Goal: Navigation & Orientation: Find specific page/section

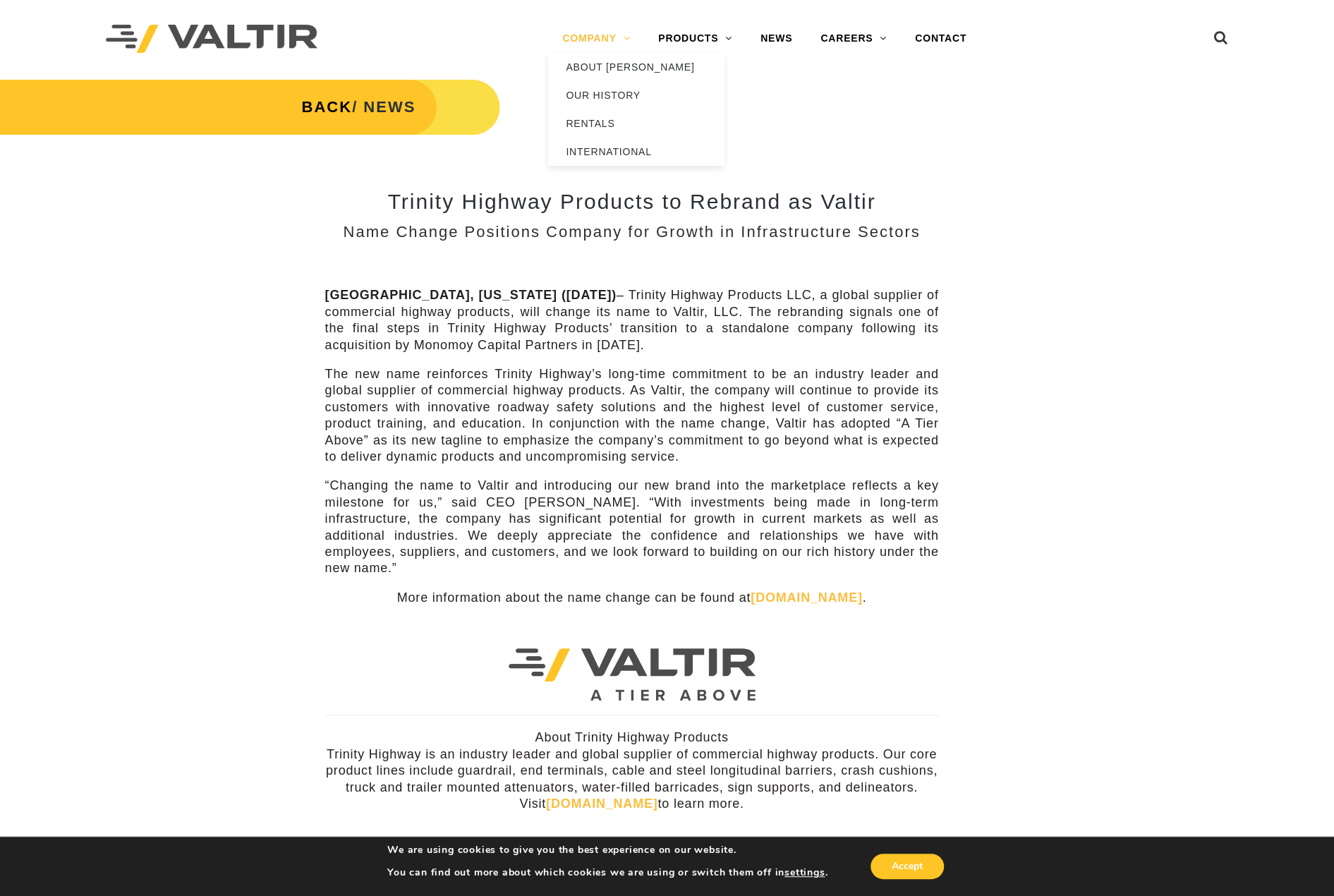
click at [591, 42] on link "COMPANY" at bounding box center [597, 38] width 96 height 28
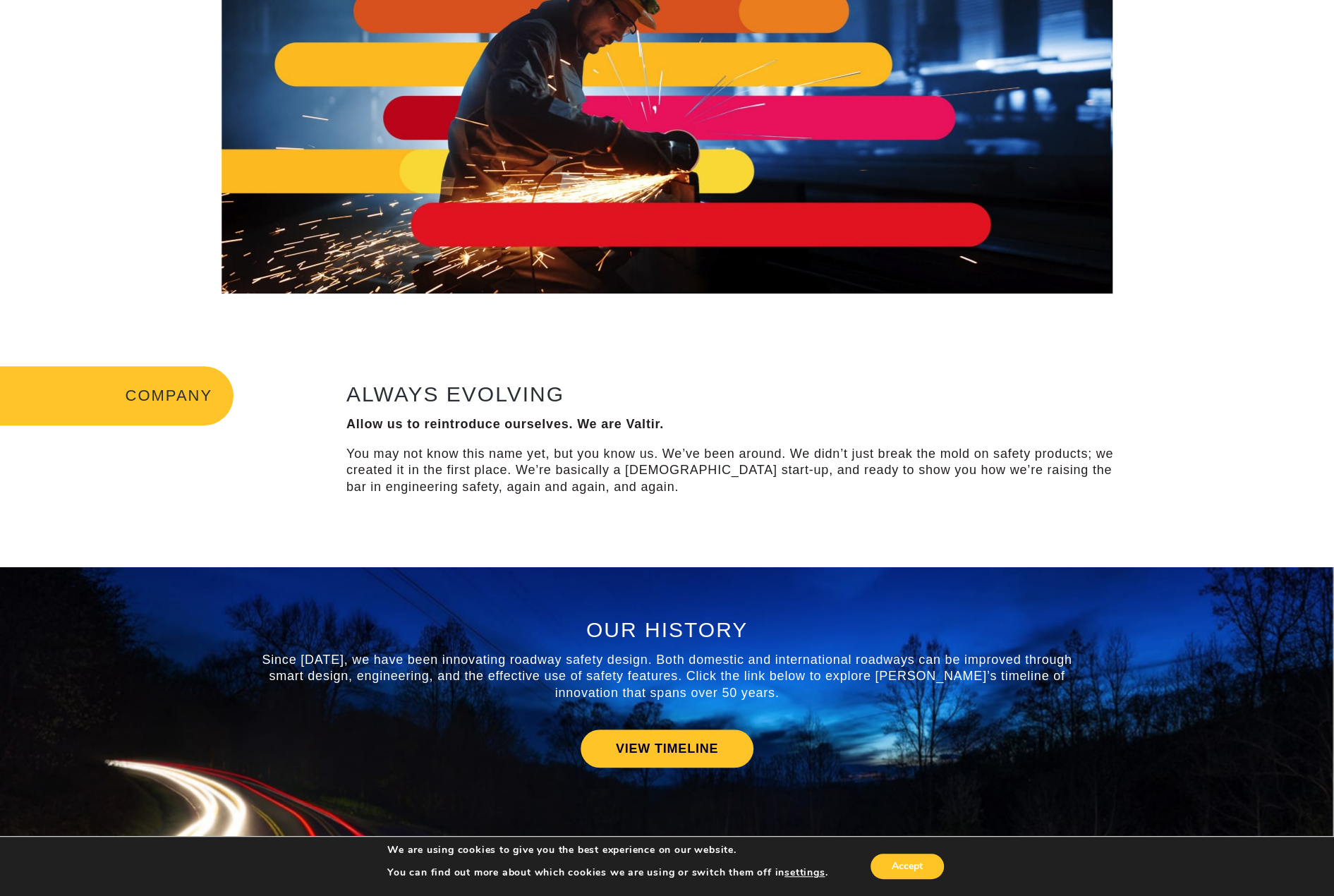
scroll to position [353, 0]
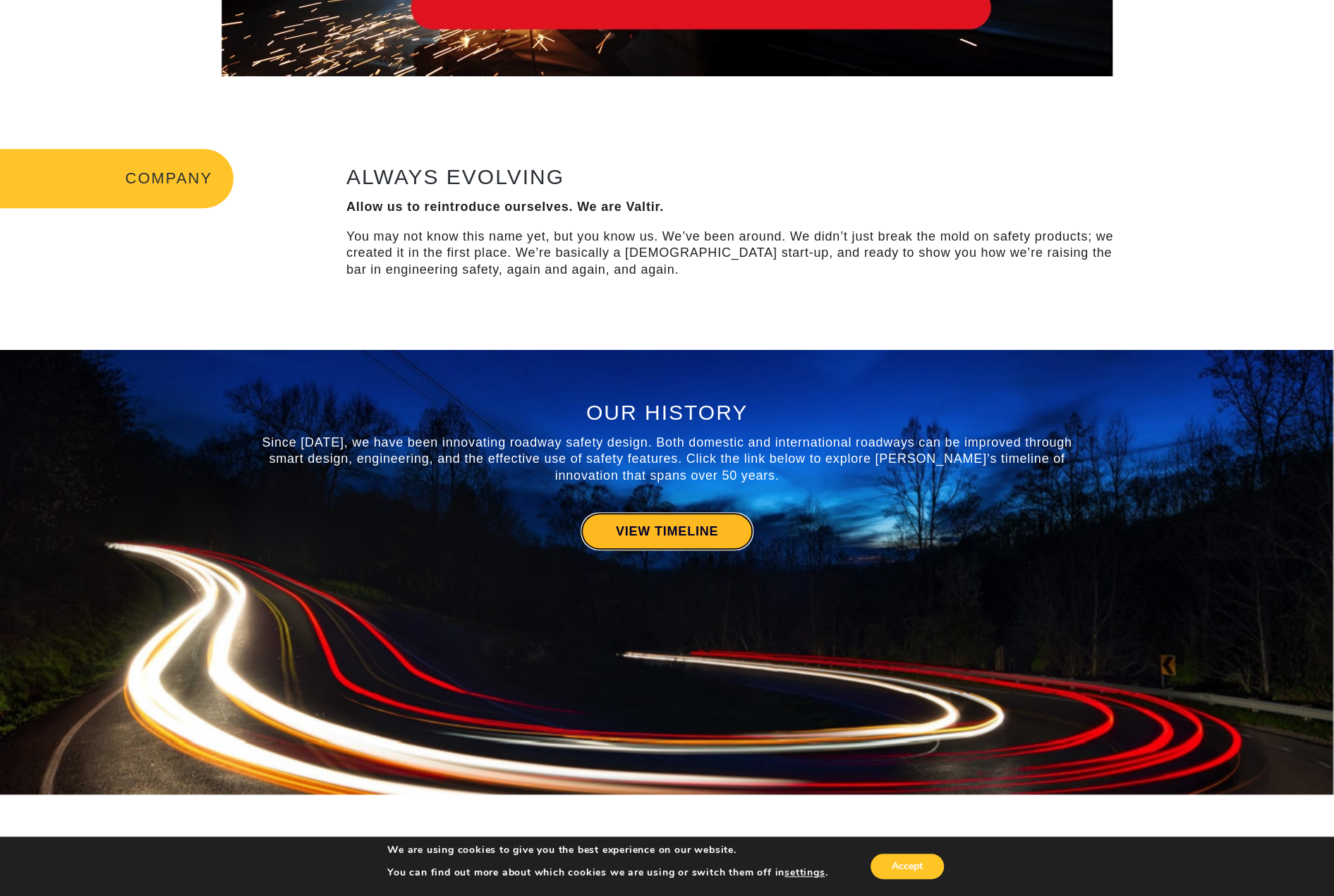
click at [656, 537] on link "VIEW TIMELINE" at bounding box center [667, 531] width 173 height 38
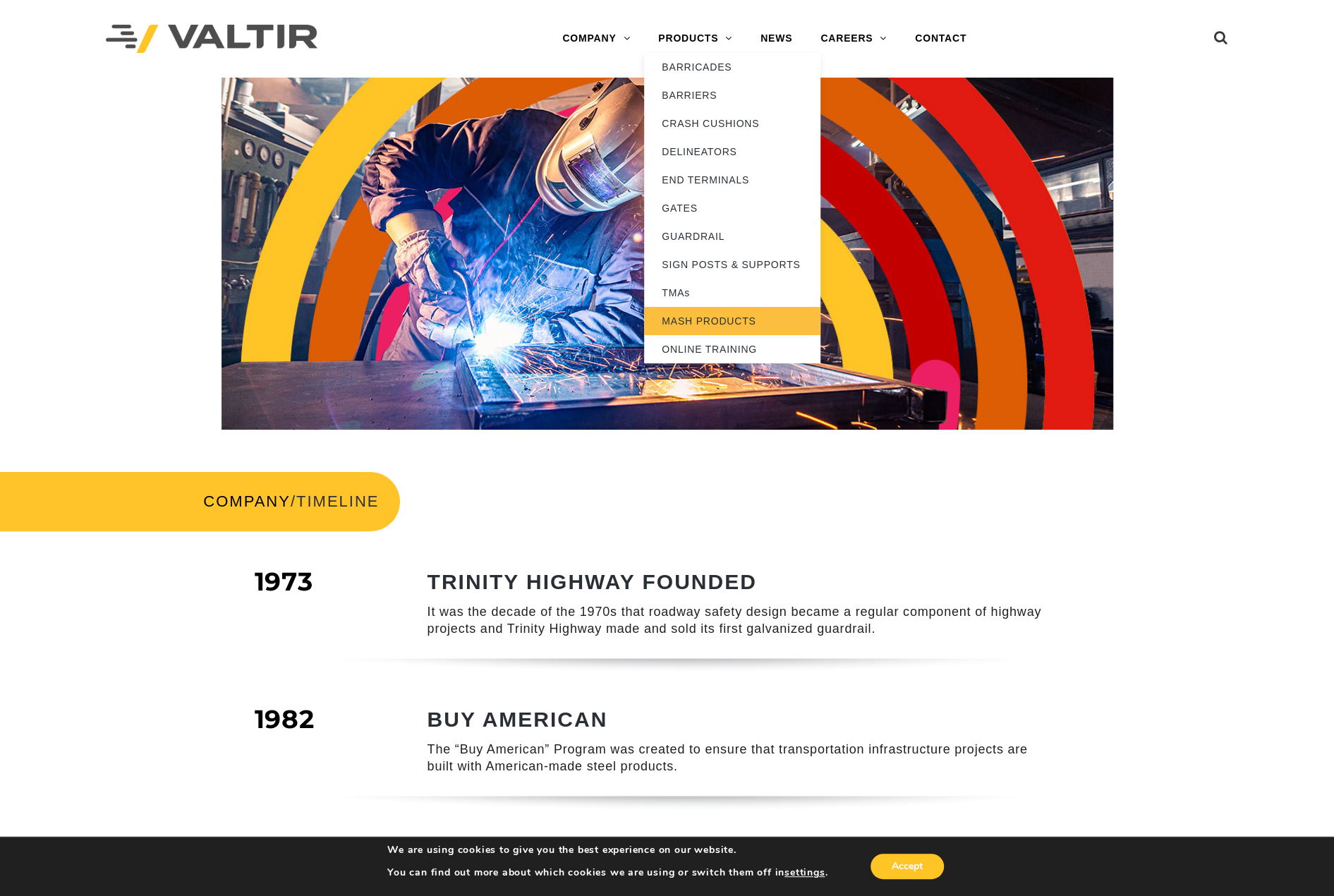
click at [704, 324] on link "MASH PRODUCTS" at bounding box center [732, 320] width 176 height 28
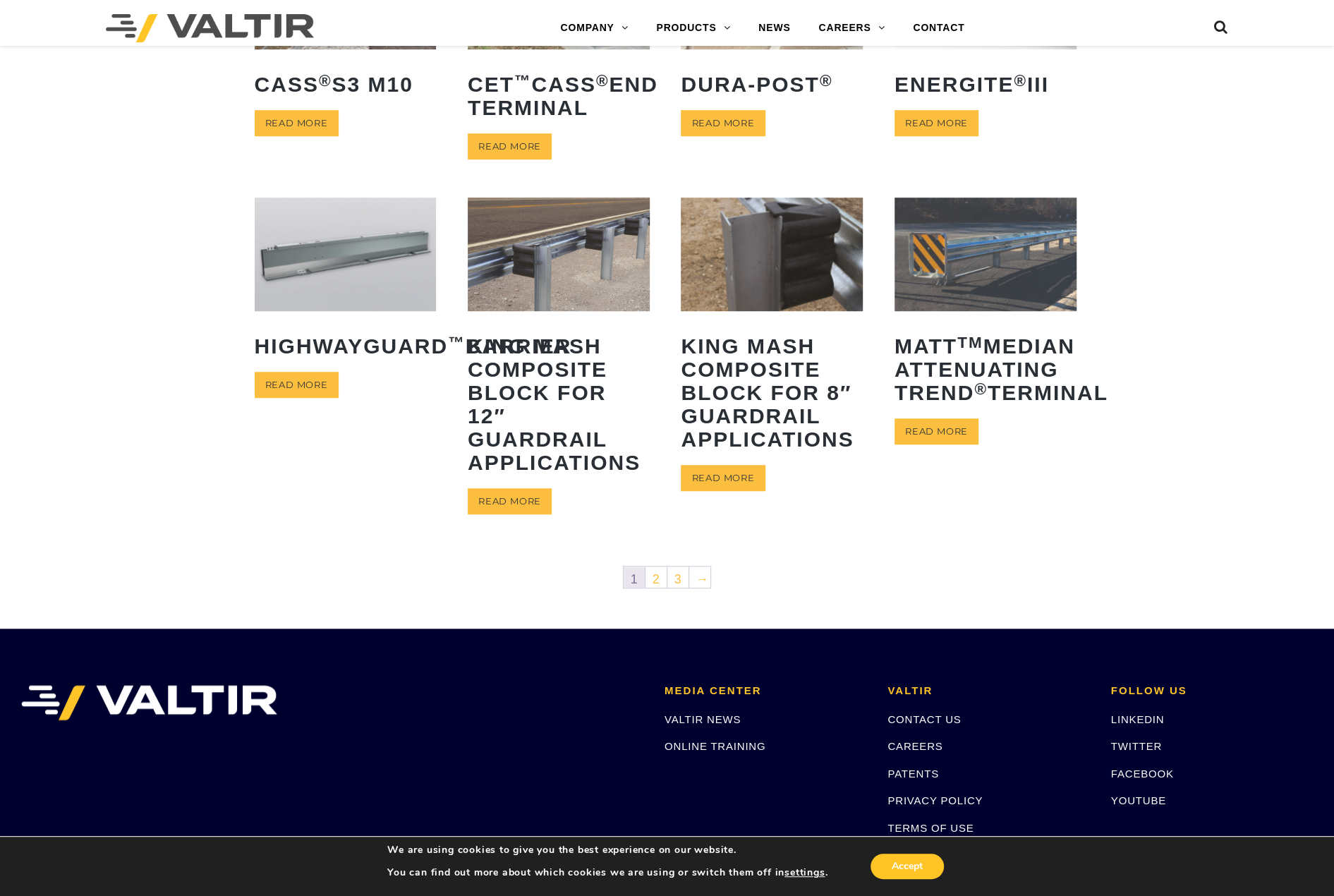
scroll to position [565, 0]
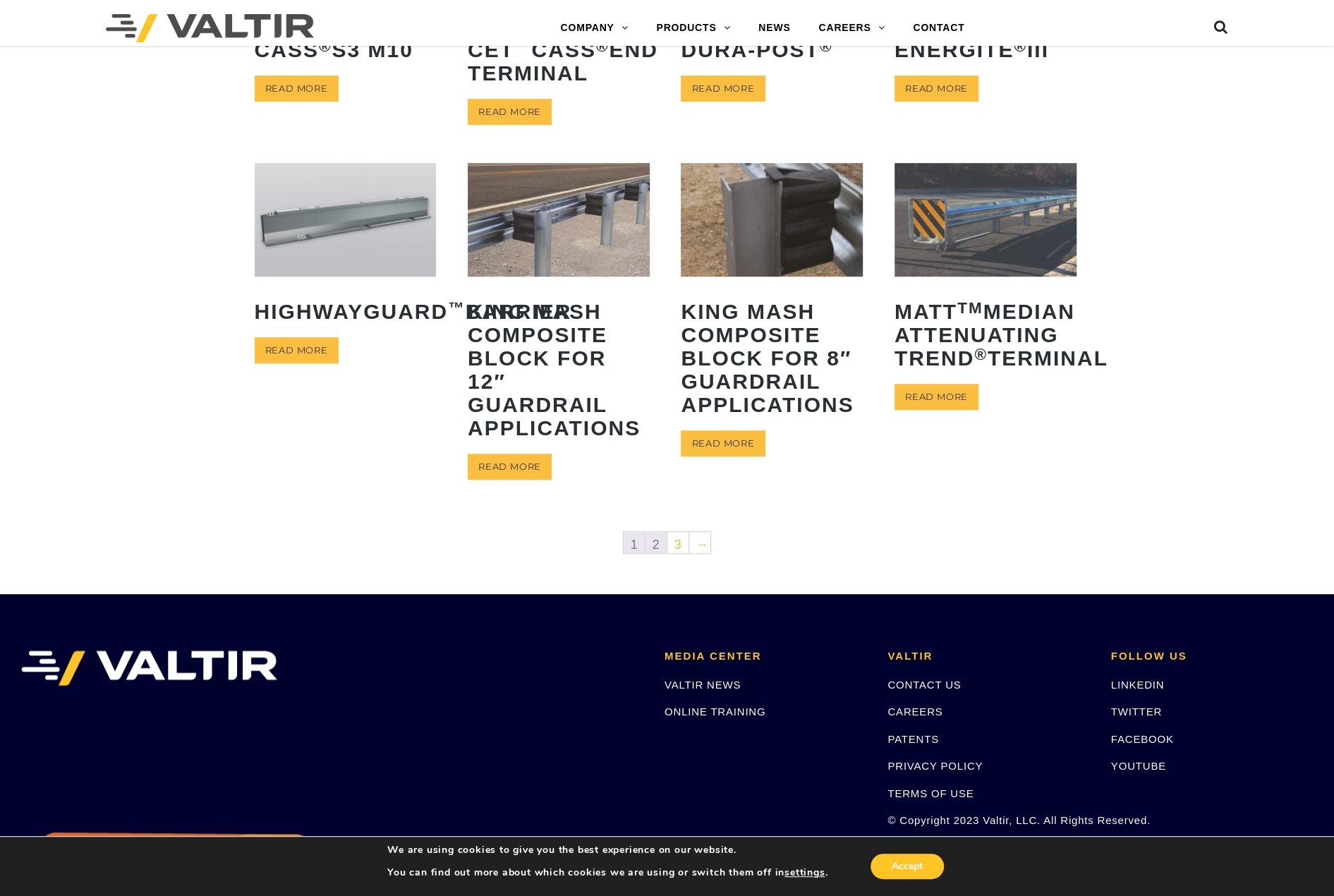
click at [654, 544] on link "2" at bounding box center [656, 542] width 21 height 21
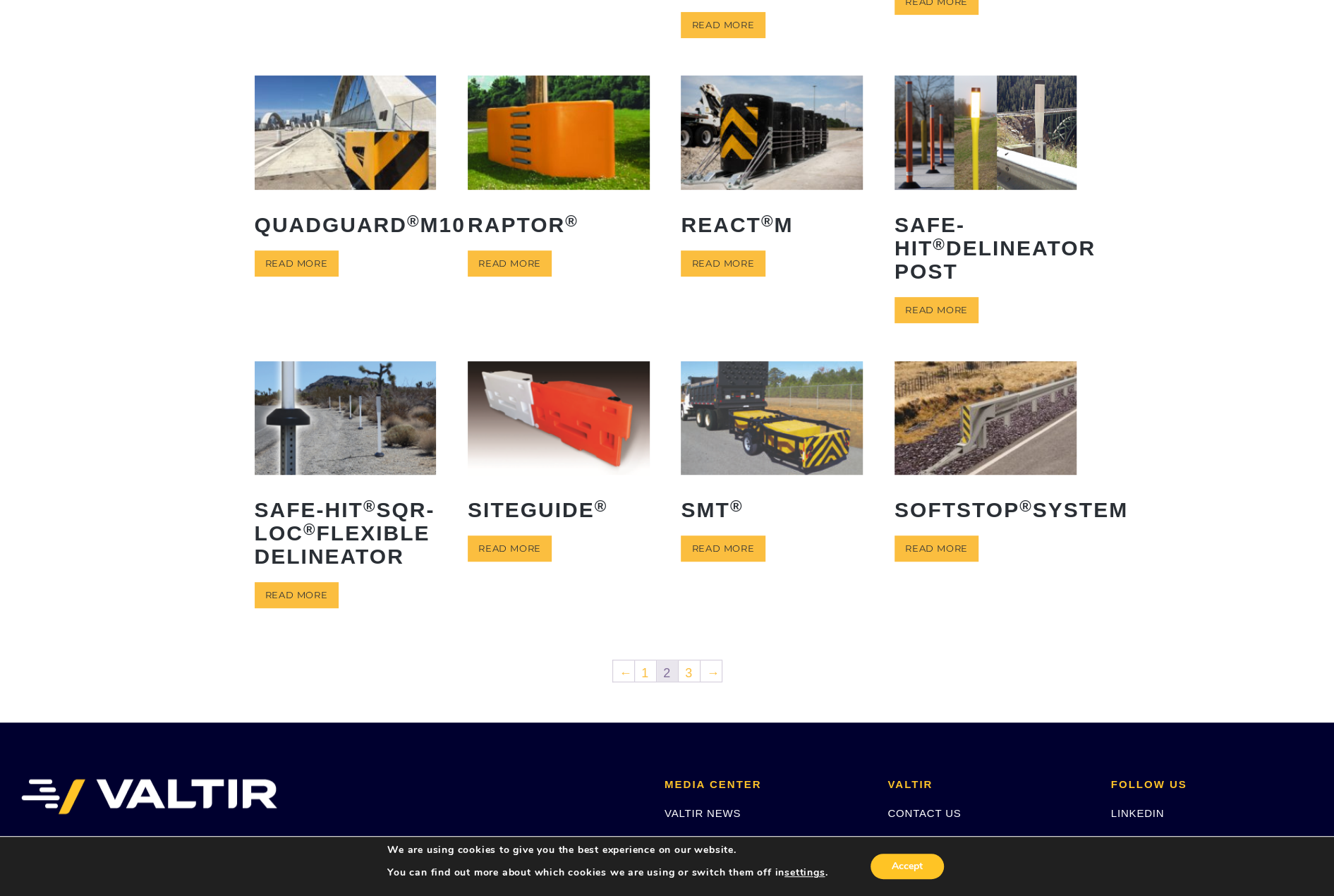
scroll to position [353, 0]
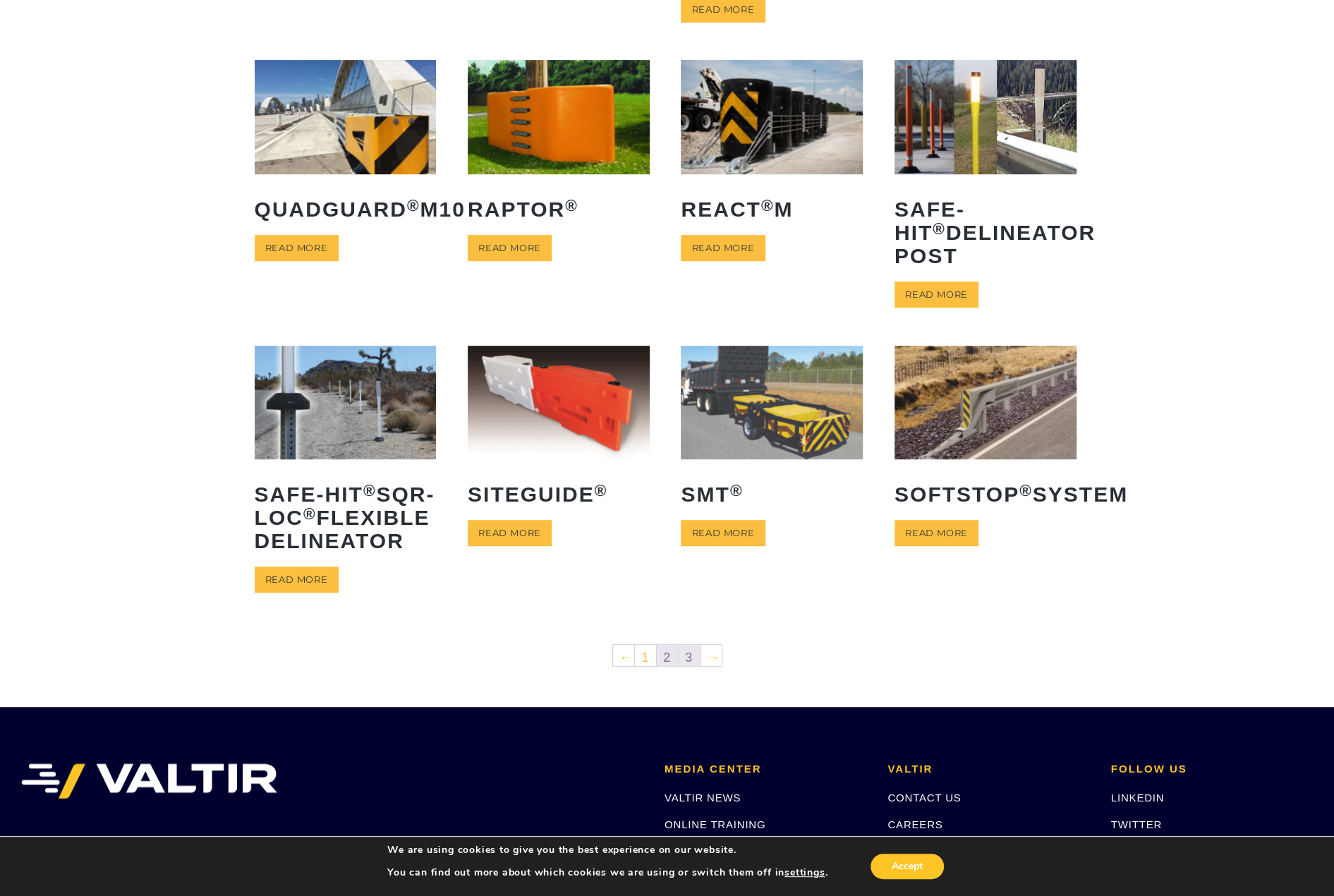
click at [688, 666] on link "3" at bounding box center [689, 655] width 21 height 21
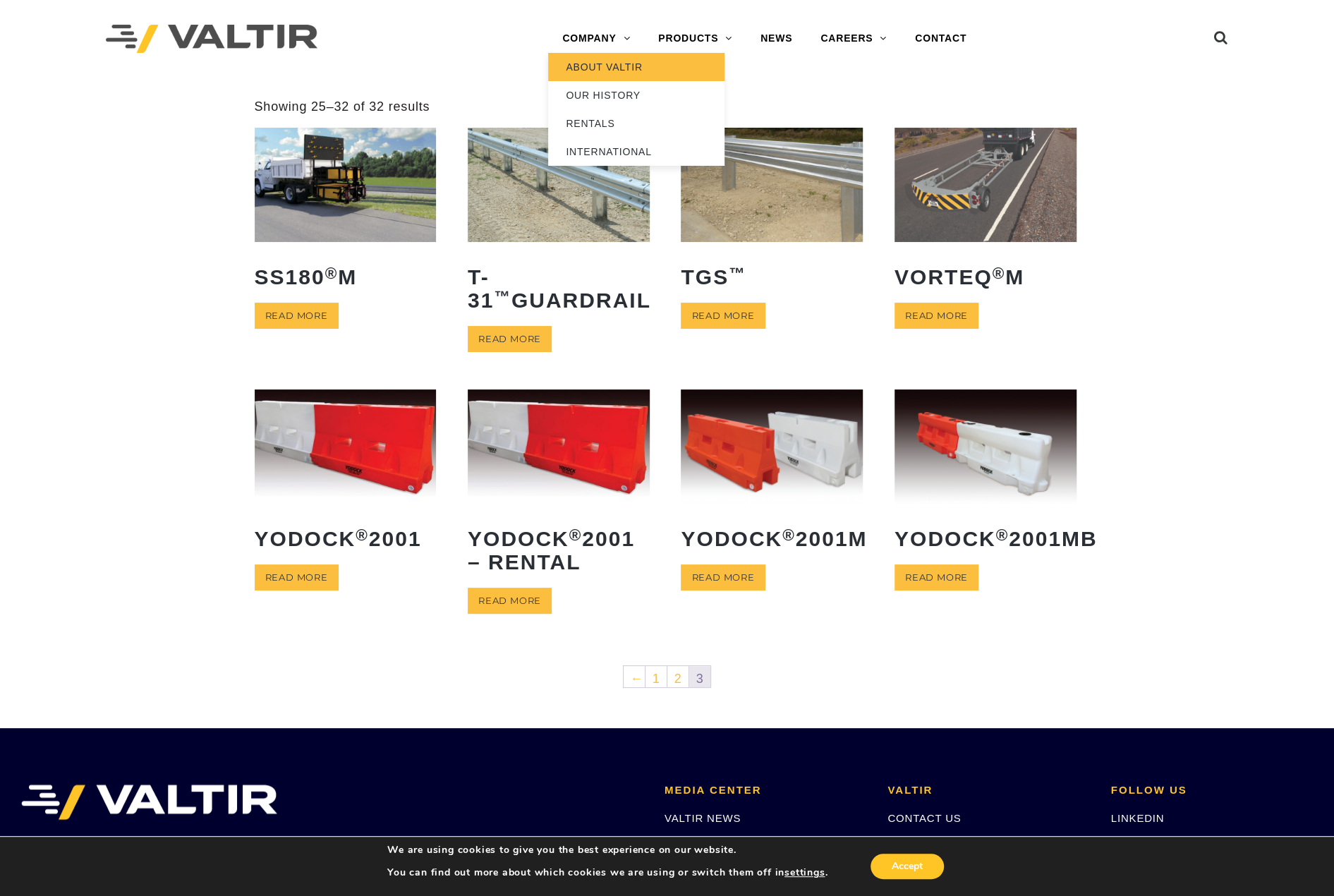
click at [593, 64] on link "ABOUT VALTIR" at bounding box center [637, 66] width 176 height 28
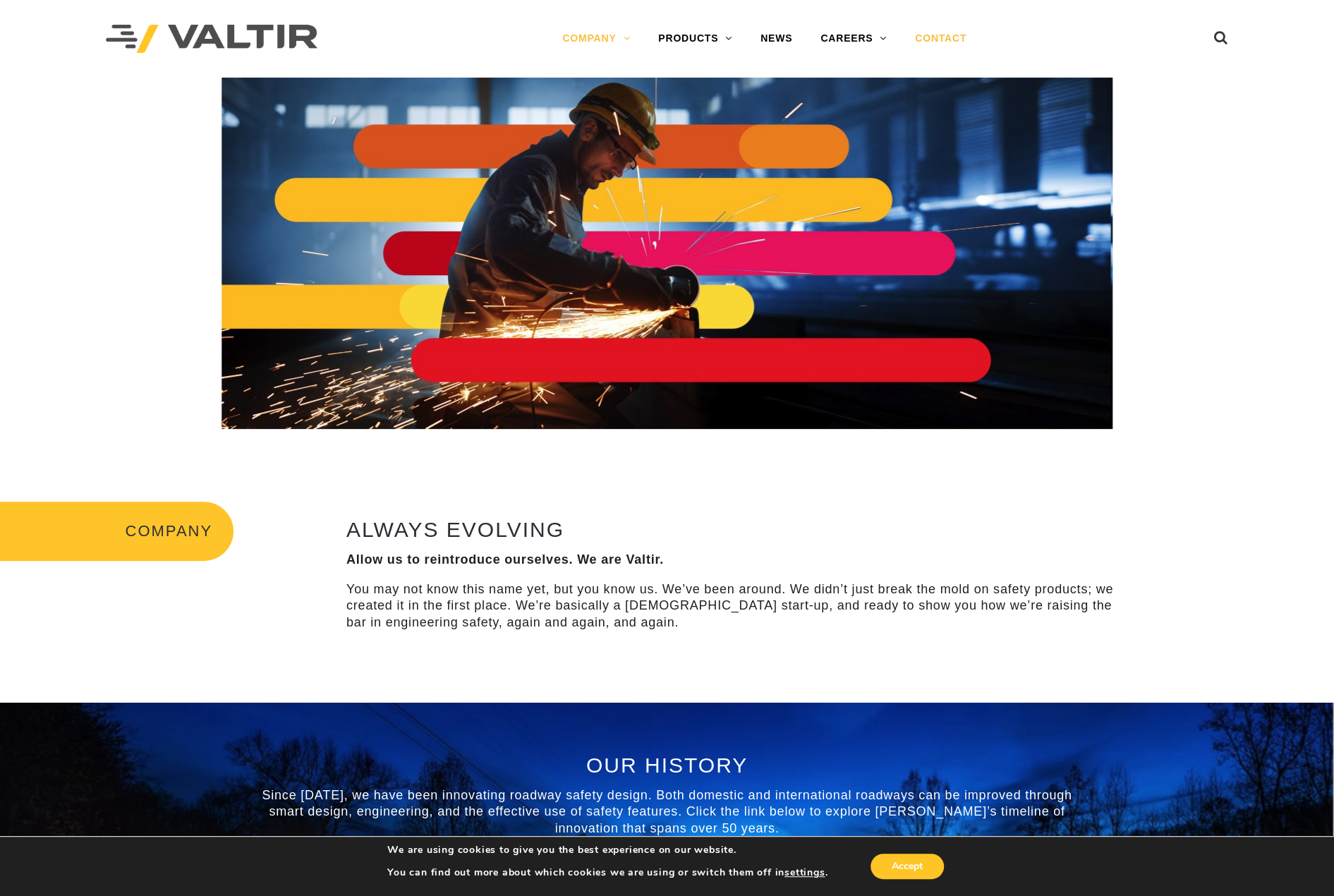
click at [946, 40] on link "CONTACT" at bounding box center [941, 38] width 80 height 28
